Goal: Transaction & Acquisition: Subscribe to service/newsletter

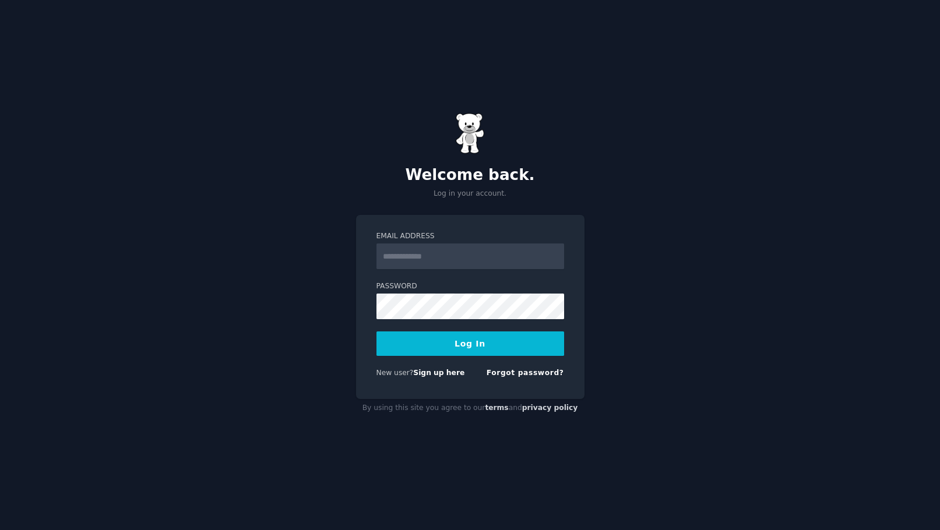
type input "**********"
click at [464, 356] on button "Log In" at bounding box center [471, 344] width 188 height 24
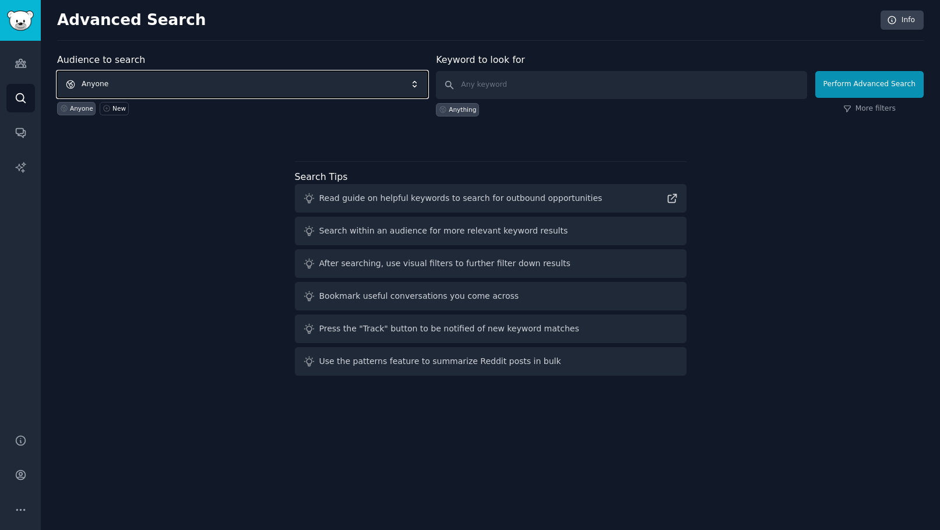
click at [223, 84] on span "Anyone" at bounding box center [242, 84] width 371 height 27
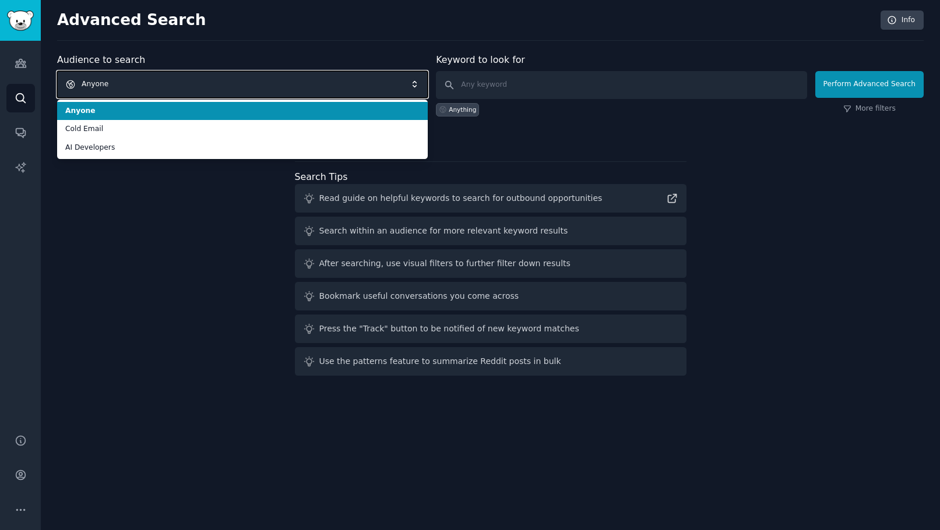
click at [222, 83] on span "Anyone" at bounding box center [242, 84] width 371 height 27
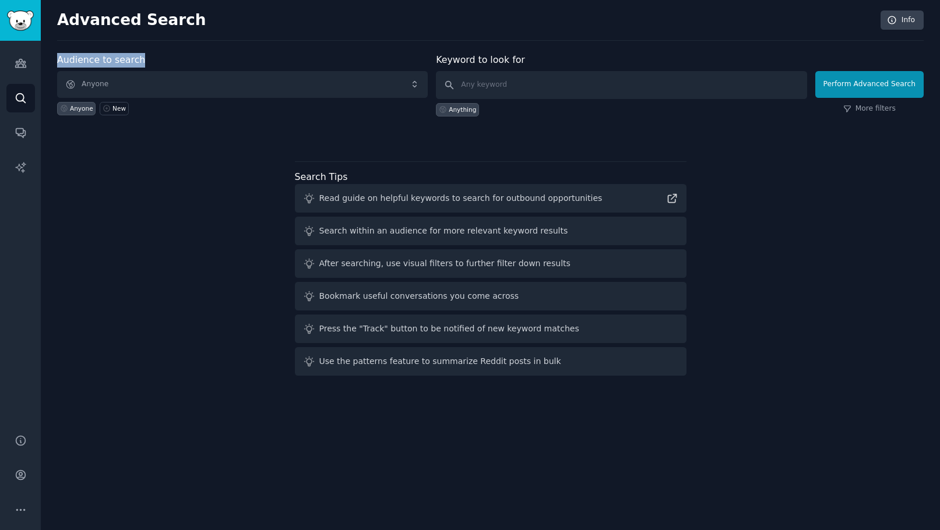
click at [251, 53] on div "Audience to search Anyone Anyone New" at bounding box center [242, 85] width 371 height 64
click at [535, 77] on input "text" at bounding box center [621, 85] width 371 height 28
type input "php"
click at [476, 110] on div "Anything" at bounding box center [462, 110] width 27 height 8
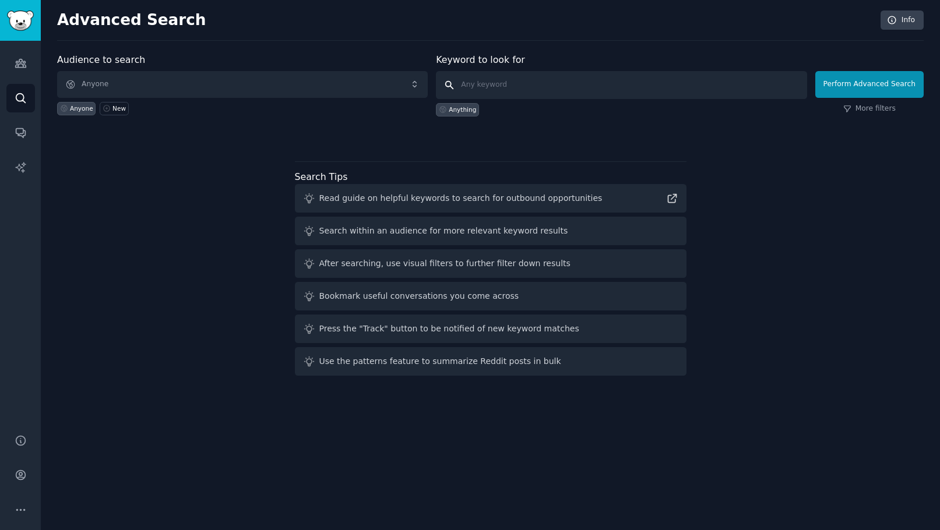
click at [470, 85] on input "text" at bounding box center [621, 85] width 371 height 28
type input "php"
click at [843, 80] on button "Perform Advanced Search" at bounding box center [869, 84] width 108 height 27
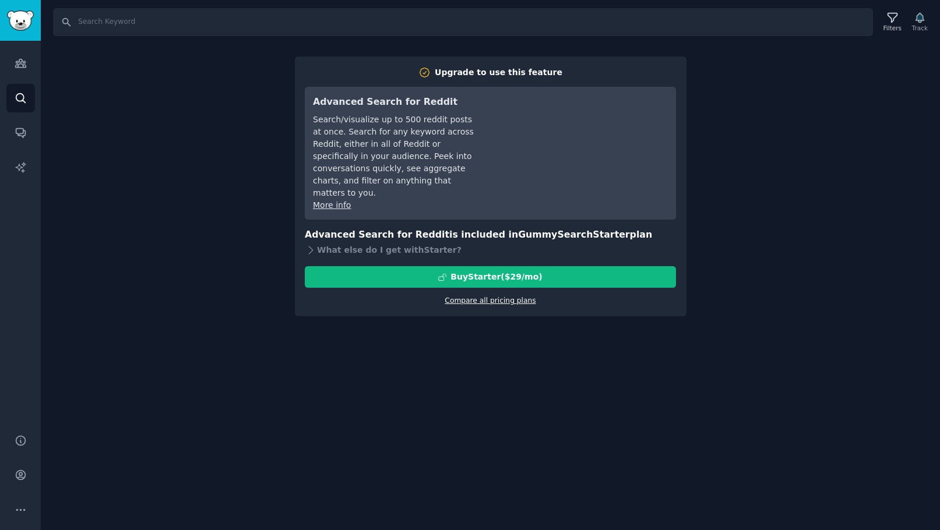
click at [463, 297] on link "Compare all pricing plans" at bounding box center [490, 301] width 91 height 8
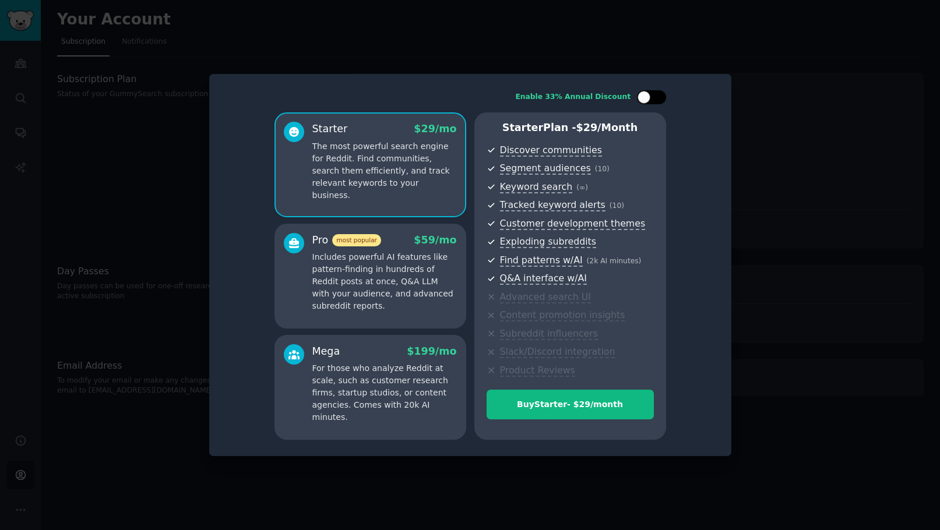
click at [655, 91] on div at bounding box center [651, 97] width 29 height 14
click at [644, 93] on div at bounding box center [651, 97] width 29 height 14
checkbox input "false"
click at [806, 228] on div at bounding box center [470, 265] width 940 height 530
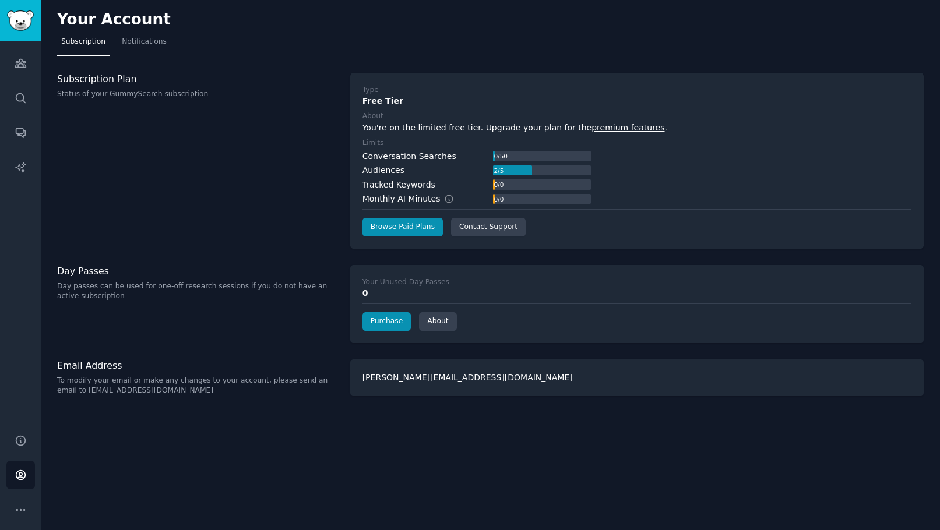
drag, startPoint x: 210, startPoint y: 206, endPoint x: 213, endPoint y: 149, distance: 57.2
click at [213, 147] on div "Subscription Plan Status of your GummySearch subscription" at bounding box center [197, 161] width 281 height 176
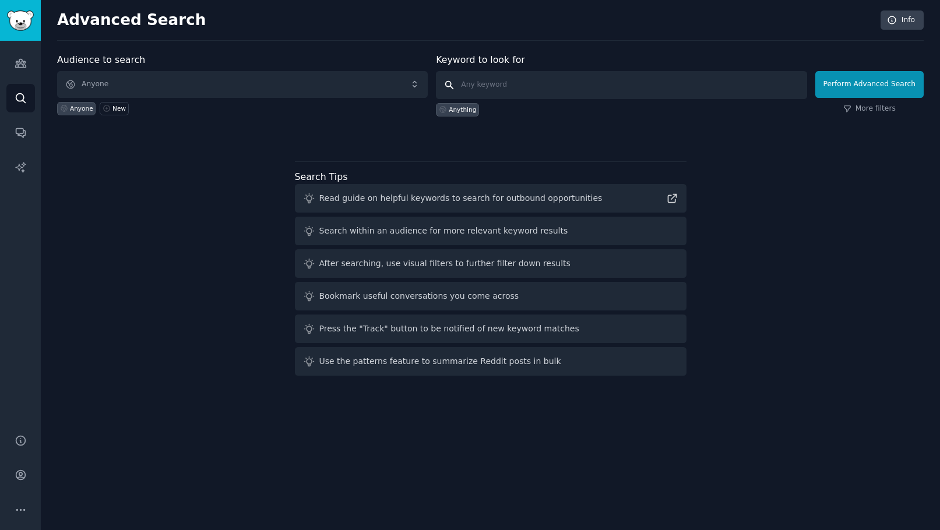
click at [535, 84] on input "text" at bounding box center [621, 85] width 371 height 28
click at [24, 103] on icon "Sidebar" at bounding box center [21, 98] width 12 height 12
click at [13, 150] on div "Audiences Search Conversations AI Reports" at bounding box center [20, 230] width 41 height 379
click at [360, 204] on div "Read guide on helpful keywords to search for outbound opportunities" at bounding box center [460, 198] width 283 height 12
